Goal: Find specific page/section: Find specific page/section

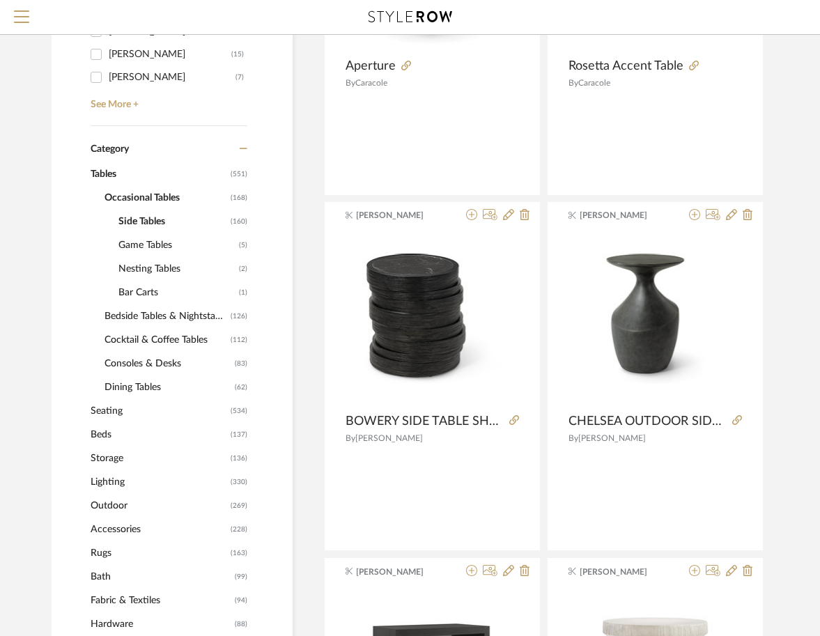
scroll to position [584, 0]
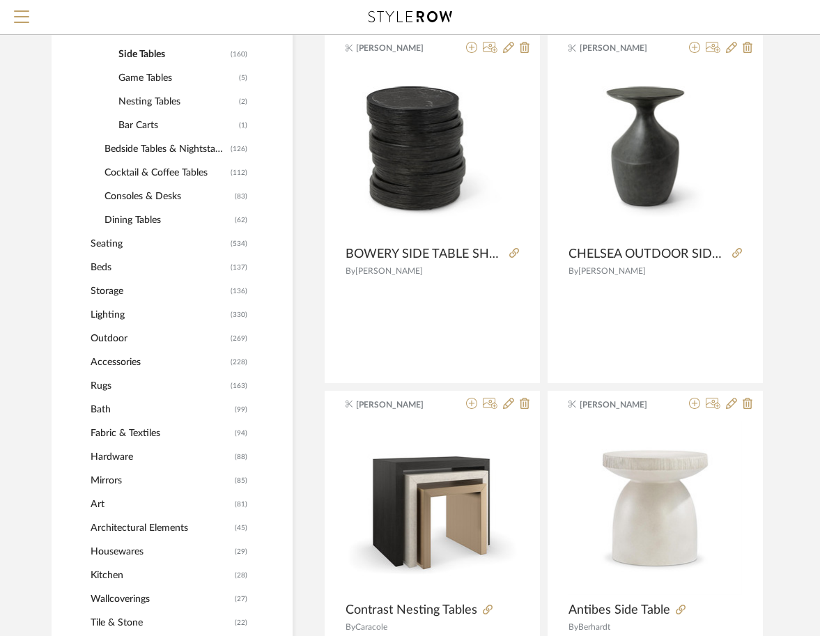
click at [121, 310] on span "Lighting" at bounding box center [159, 315] width 136 height 24
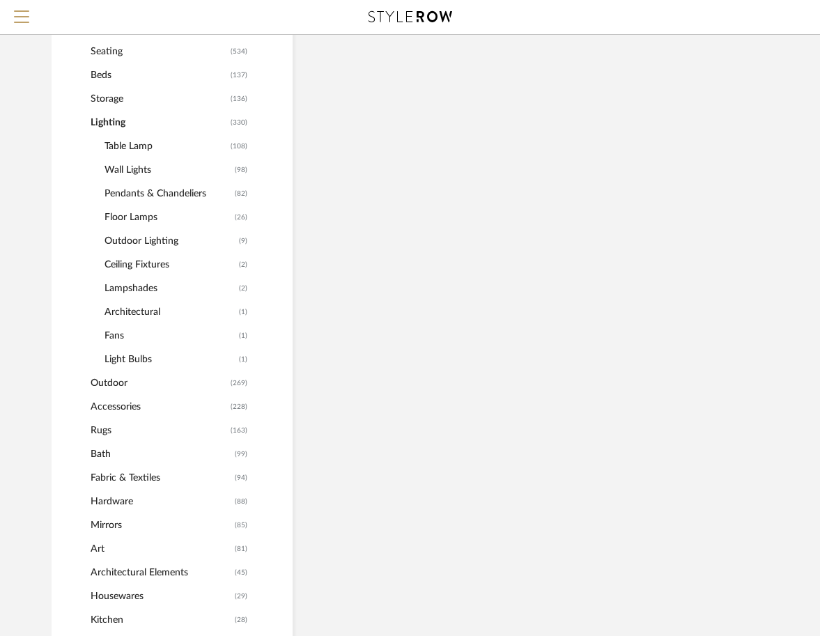
scroll to position [605, 0]
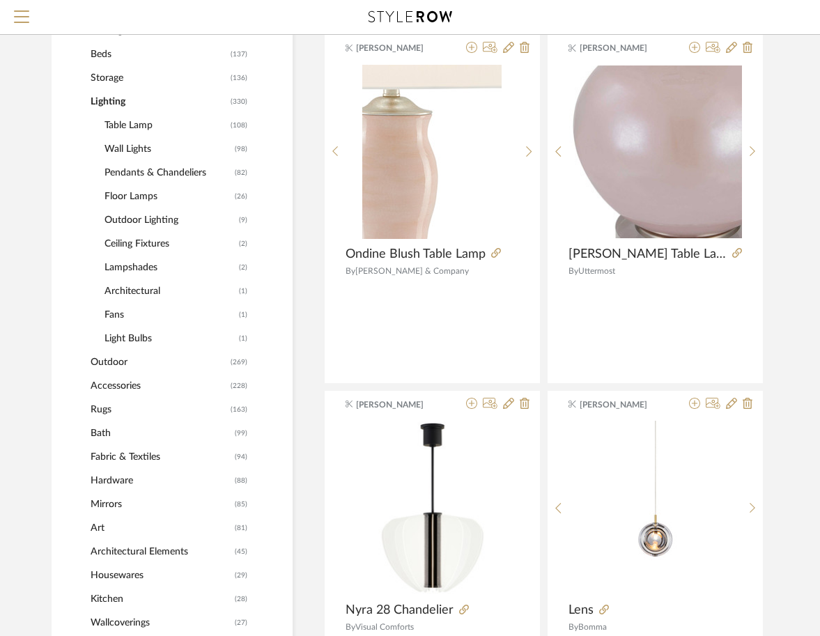
click at [121, 125] on span "Table Lamp" at bounding box center [165, 125] width 123 height 24
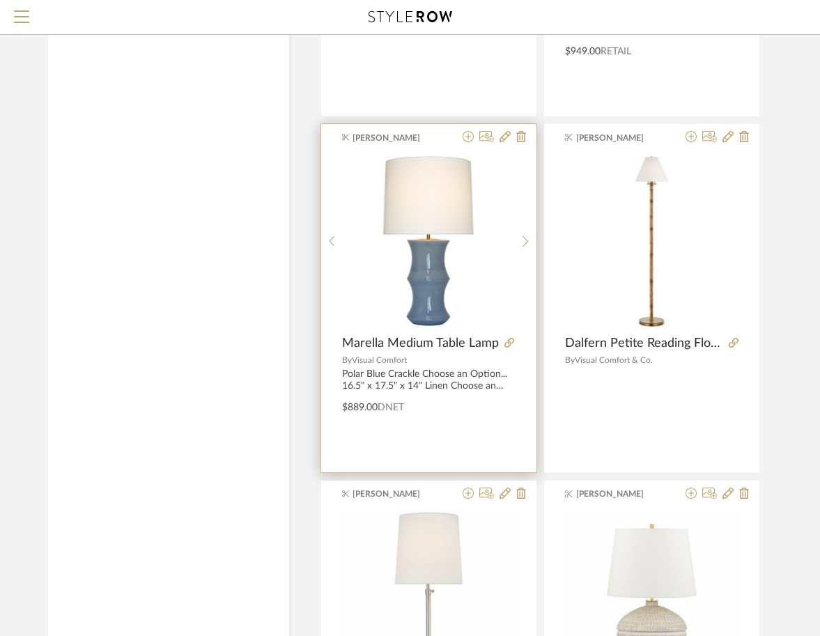
scroll to position [3725, 3]
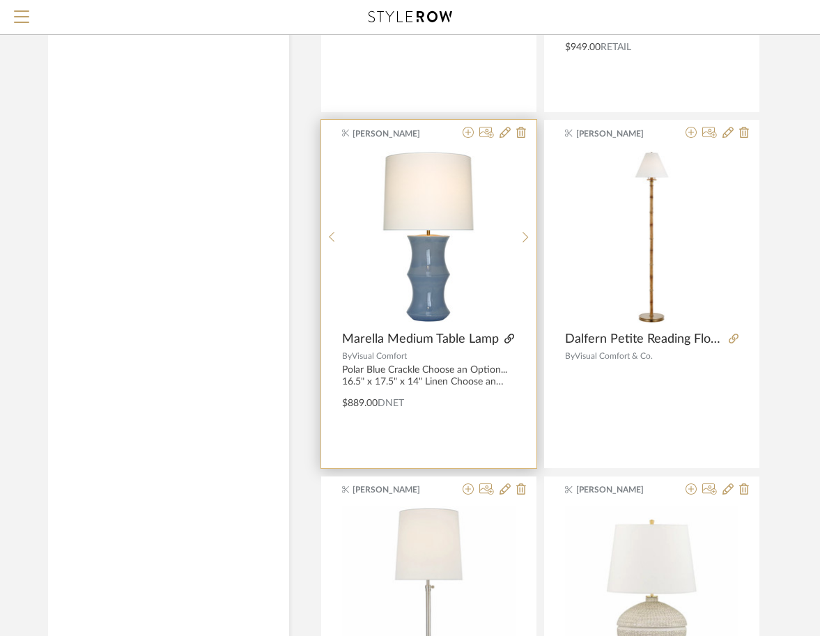
click at [505, 340] on icon at bounding box center [509, 339] width 10 height 10
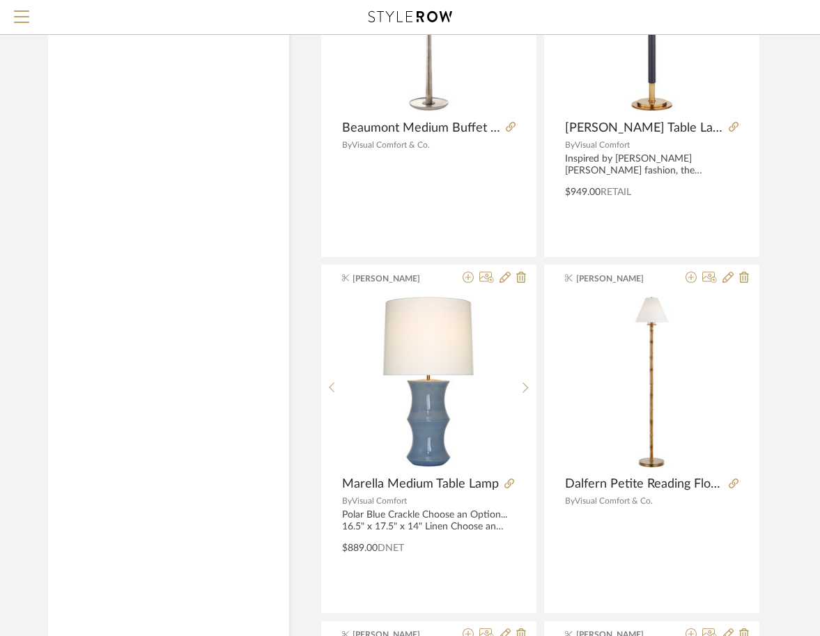
scroll to position [3644, 3]
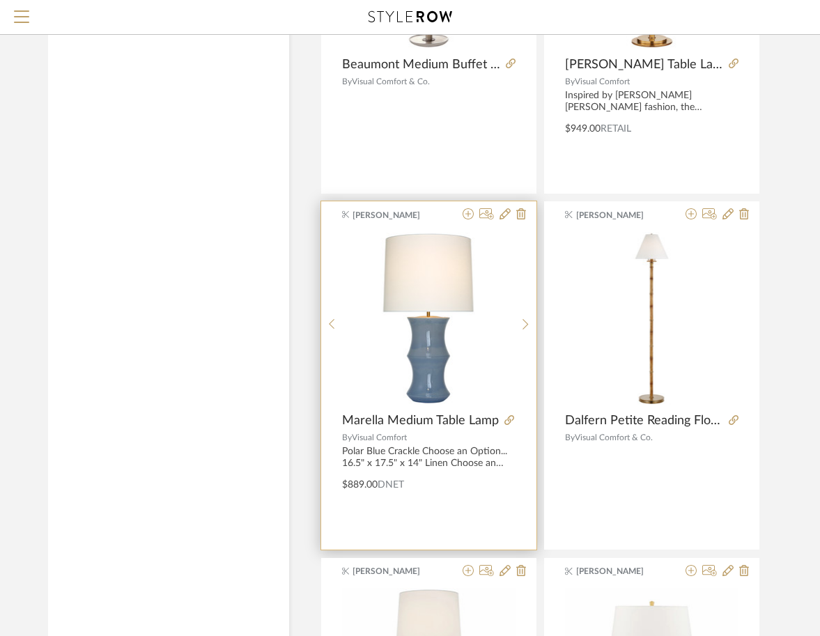
click at [368, 216] on span "[PERSON_NAME]" at bounding box center [396, 215] width 88 height 13
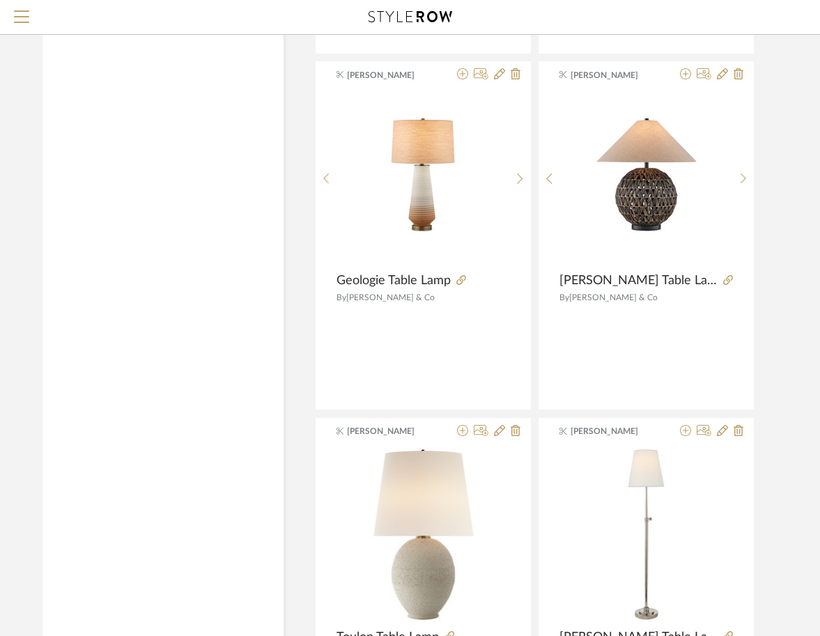
scroll to position [5920, 9]
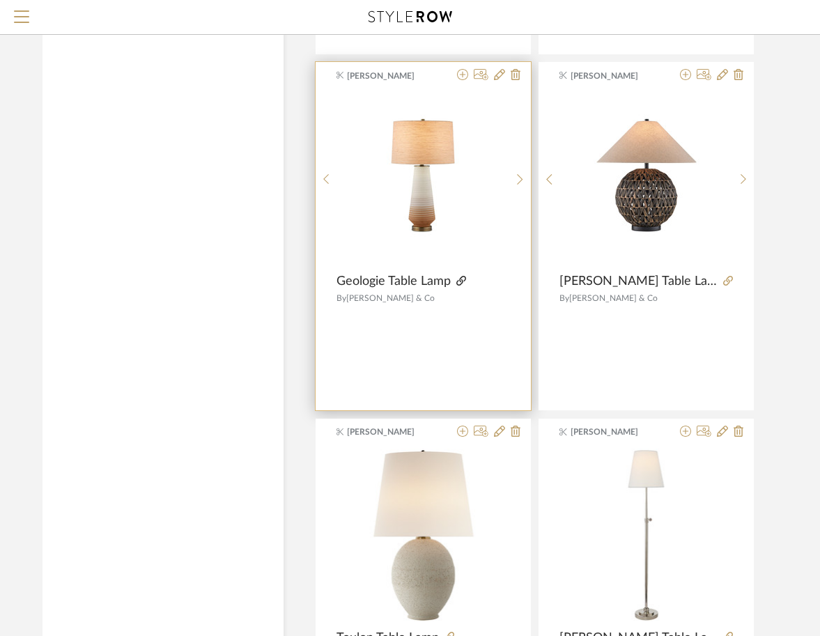
click at [460, 280] on icon at bounding box center [461, 281] width 10 height 10
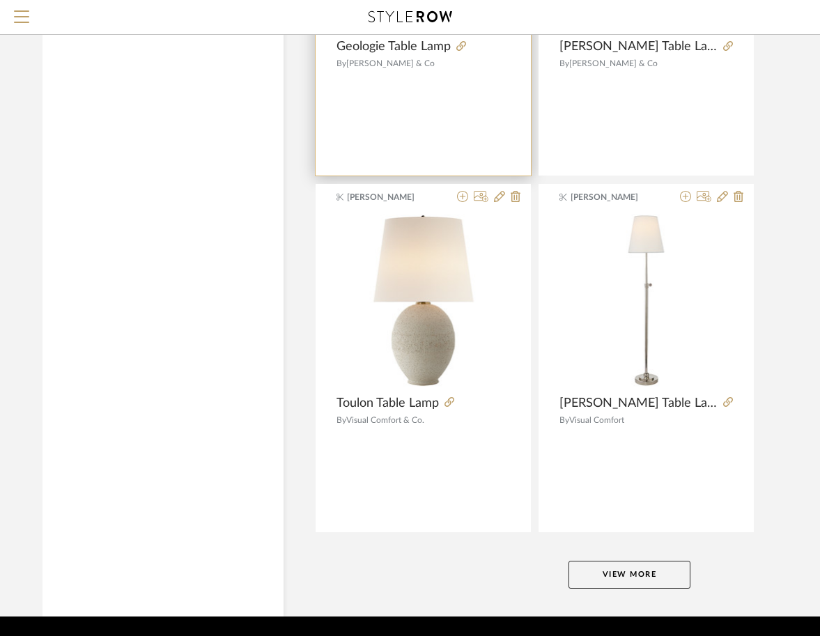
scroll to position [6198, 9]
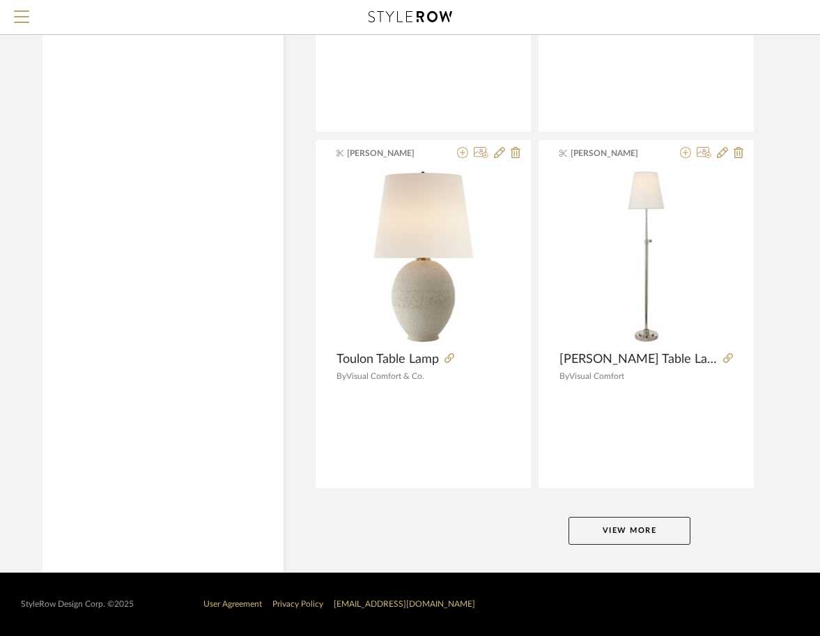
click at [663, 538] on button "View More" at bounding box center [629, 531] width 122 height 28
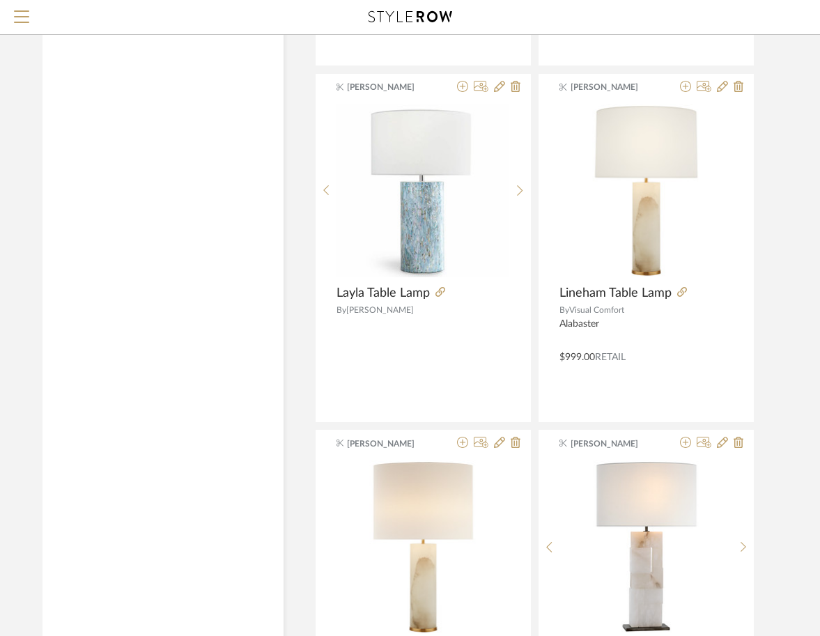
scroll to position [6994, 9]
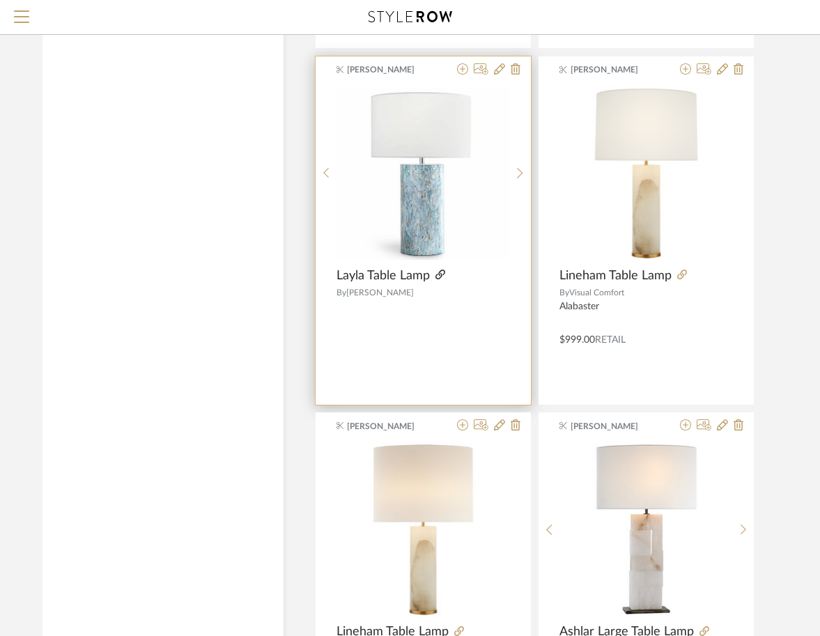
click at [440, 275] on icon at bounding box center [440, 274] width 10 height 10
